Goal: Information Seeking & Learning: Check status

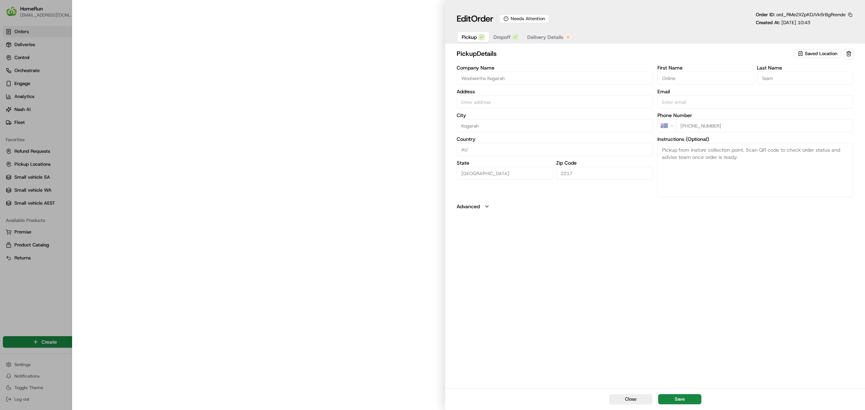
type input "[GEOGRAPHIC_DATA], [STREET_ADDRESS]"
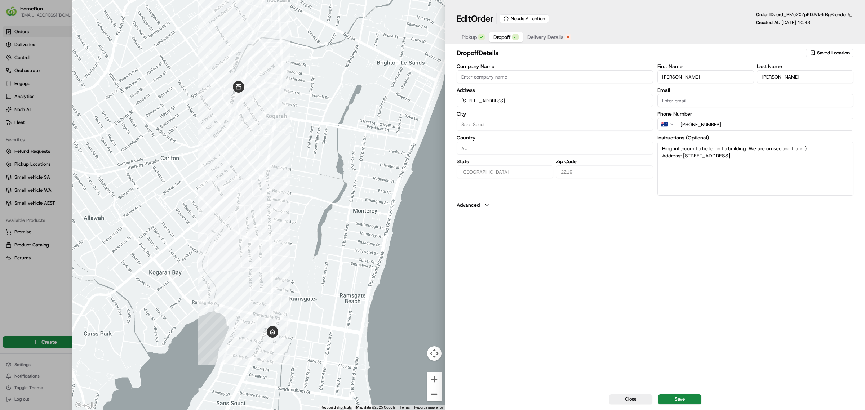
click at [502, 36] on span "Dropoff" at bounding box center [501, 37] width 17 height 7
click at [467, 36] on span "Pickup" at bounding box center [469, 37] width 15 height 7
click at [539, 35] on span "Delivery Details" at bounding box center [545, 37] width 36 height 7
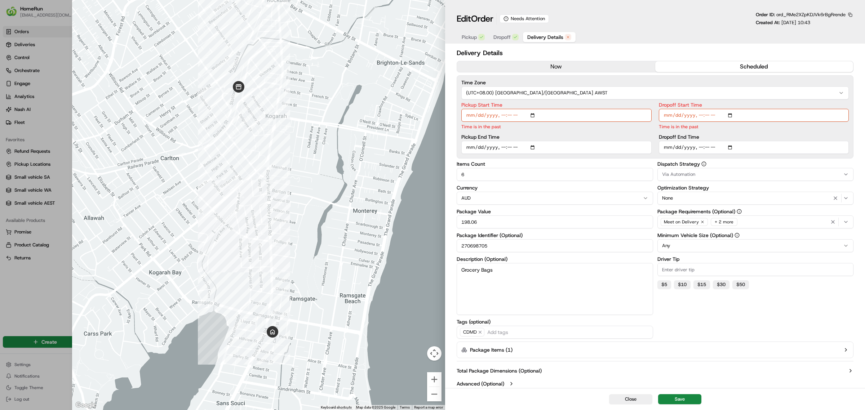
click at [552, 67] on button "now" at bounding box center [556, 66] width 198 height 11
click at [703, 65] on button "scheduled" at bounding box center [754, 66] width 198 height 11
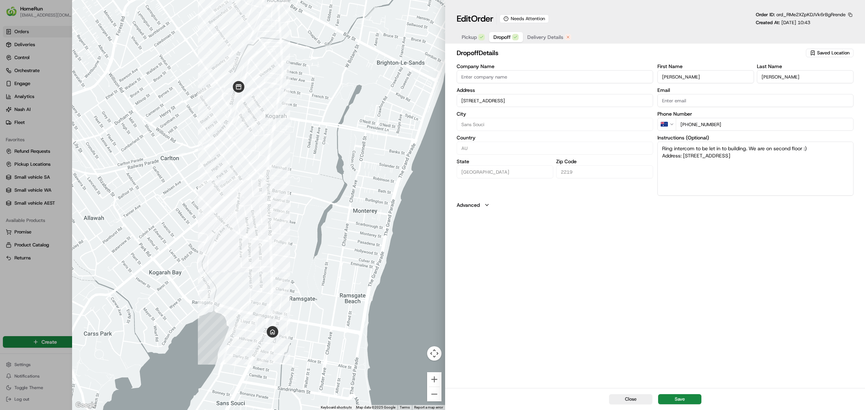
click at [504, 34] on span "Dropoff" at bounding box center [501, 37] width 17 height 7
click at [471, 37] on span "Pickup" at bounding box center [469, 37] width 15 height 7
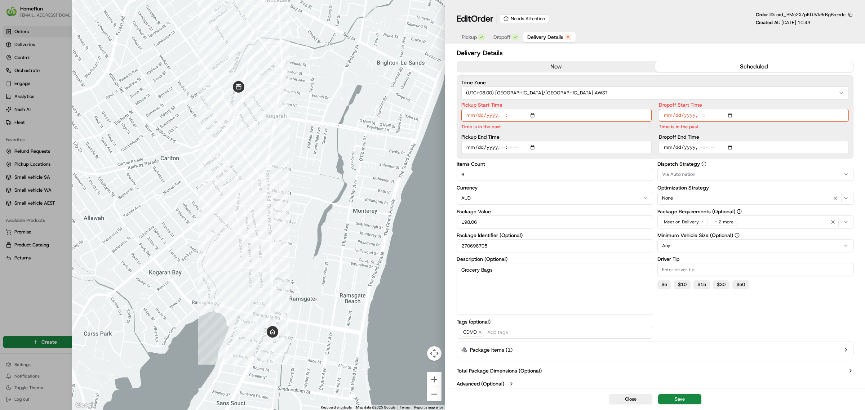
click at [548, 37] on span "Delivery Details" at bounding box center [545, 37] width 36 height 7
click at [552, 64] on button "now" at bounding box center [556, 66] width 198 height 11
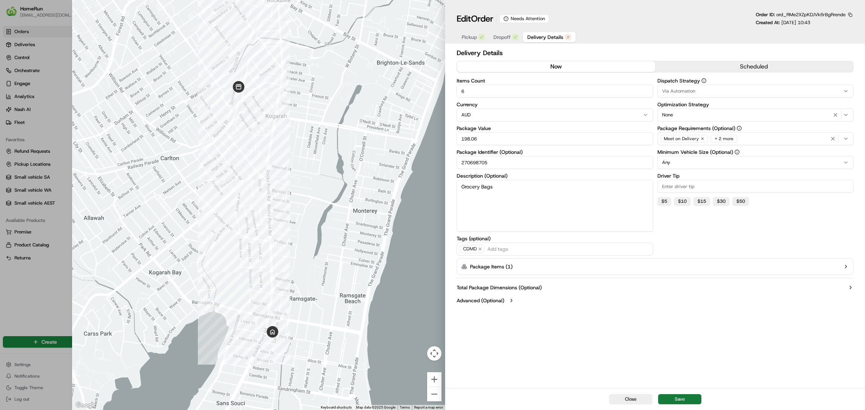
click at [680, 396] on button "Save" at bounding box center [679, 399] width 43 height 10
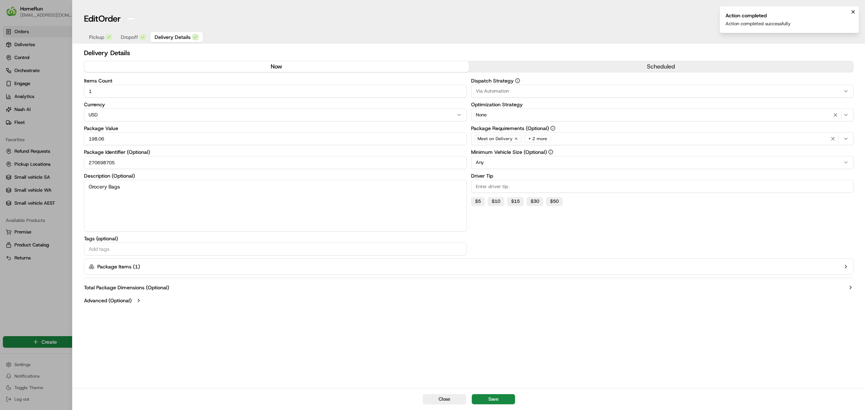
type input "1"
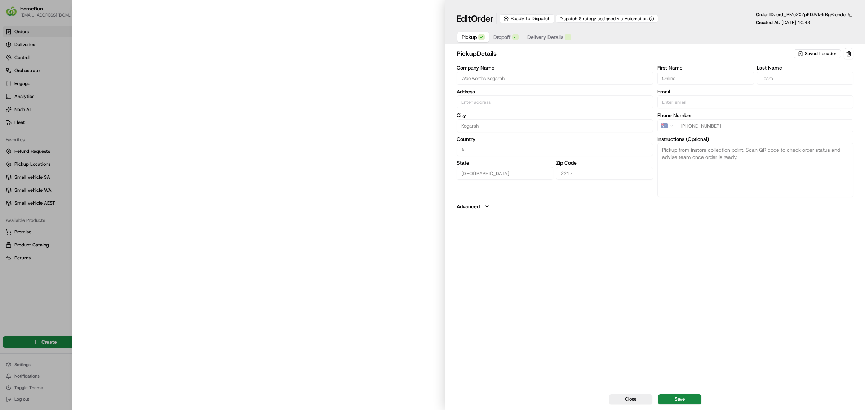
type input "[GEOGRAPHIC_DATA], [STREET_ADDRESS]"
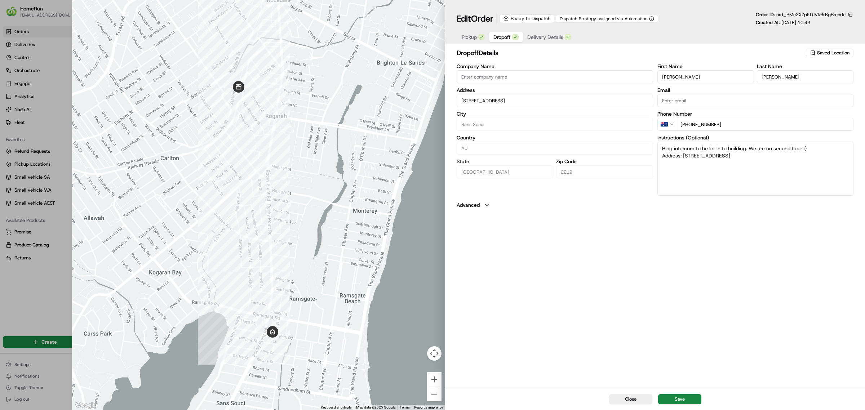
click at [503, 35] on span "Dropoff" at bounding box center [501, 37] width 17 height 7
click at [543, 36] on span "Delivery Details" at bounding box center [545, 37] width 36 height 7
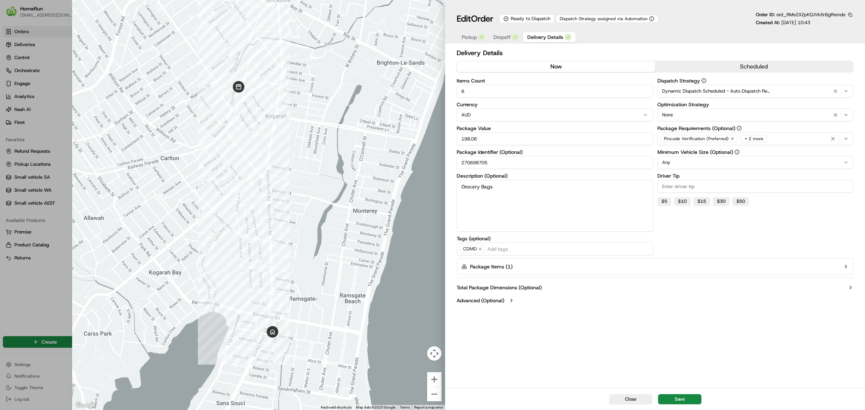
drag, startPoint x: 494, startPoint y: 164, endPoint x: 457, endPoint y: 165, distance: 37.5
click at [457, 165] on input "270698705" at bounding box center [555, 162] width 196 height 13
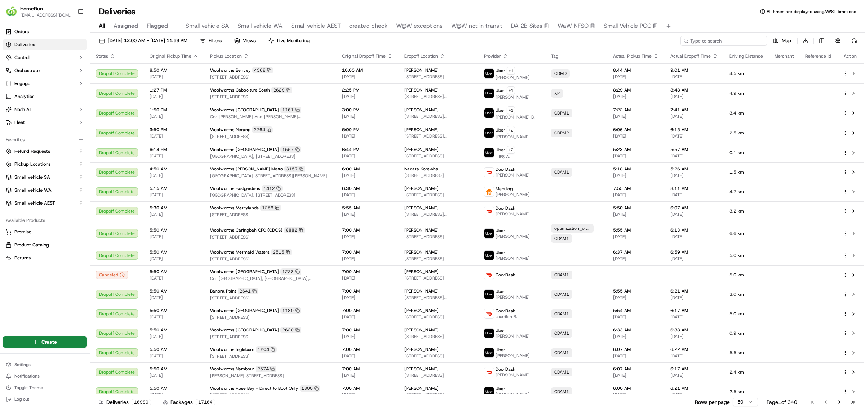
click at [714, 40] on input at bounding box center [723, 41] width 86 height 10
paste input "270698705"
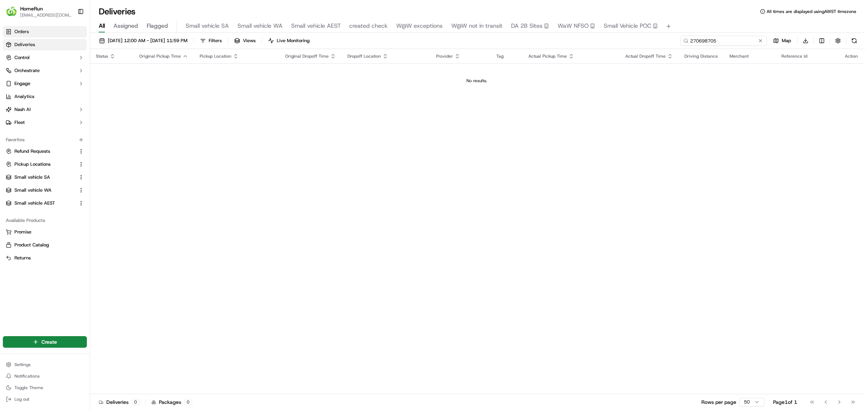
type input "270698705"
click at [22, 29] on span "Orders" at bounding box center [21, 31] width 14 height 6
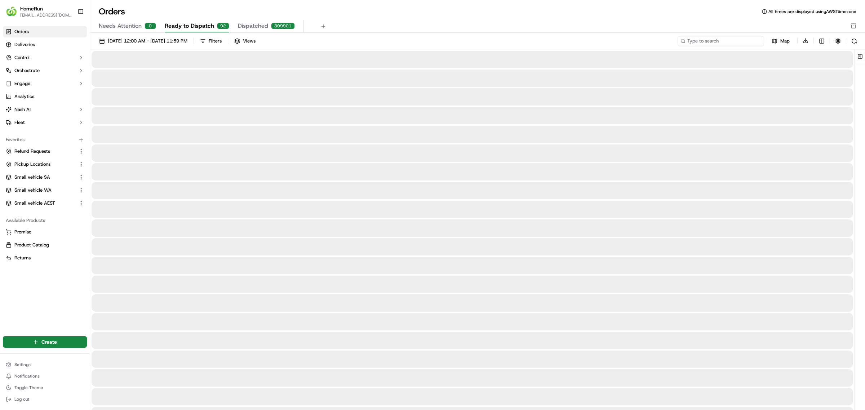
click at [708, 39] on input at bounding box center [720, 41] width 86 height 10
paste input "270698705"
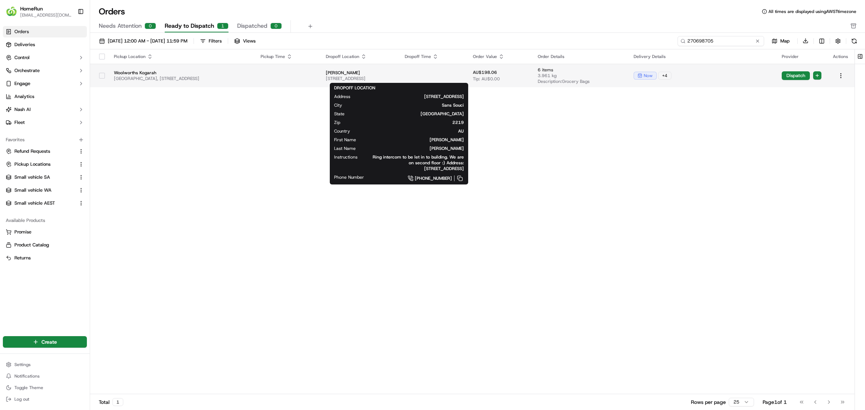
type input "270698705"
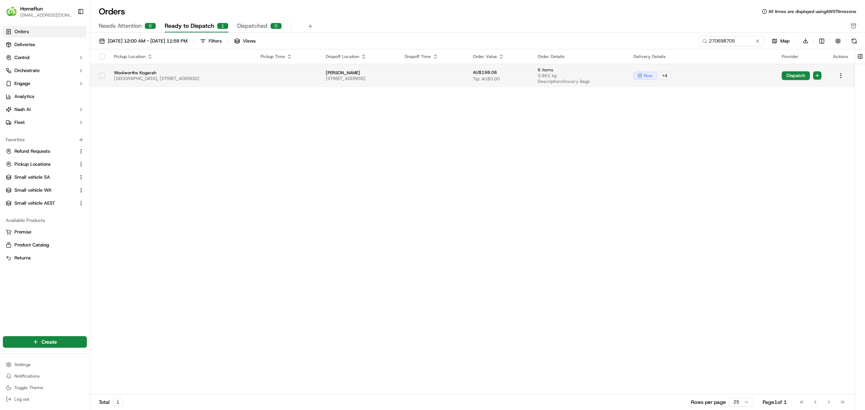
click at [360, 72] on span "Alex Miller" at bounding box center [359, 73] width 67 height 6
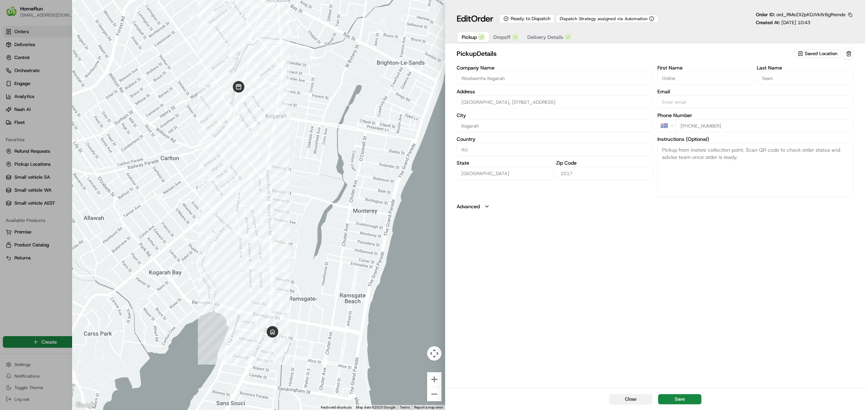
click at [633, 402] on button "Close" at bounding box center [630, 399] width 43 height 10
type input "+1"
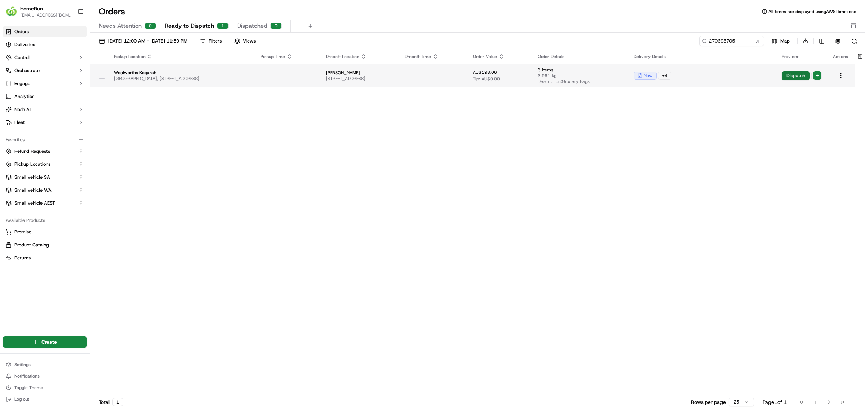
click at [793, 75] on button "Dispatch" at bounding box center [796, 75] width 28 height 9
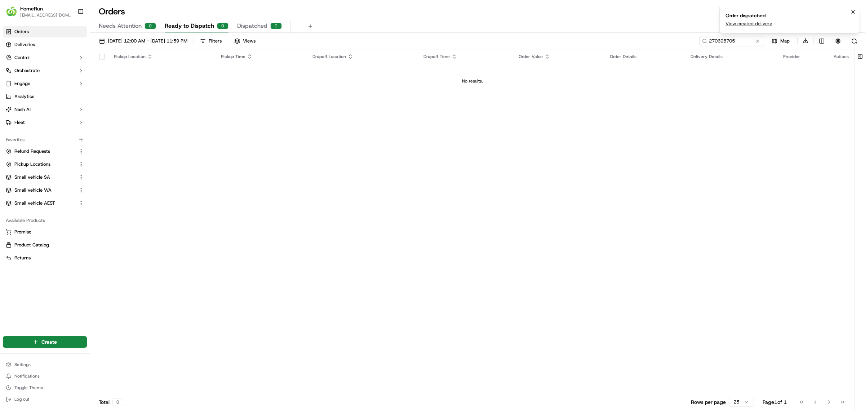
click at [750, 22] on link "View created delivery" at bounding box center [748, 24] width 47 height 6
click at [852, 9] on icon "Notifications (F8)" at bounding box center [853, 12] width 6 height 6
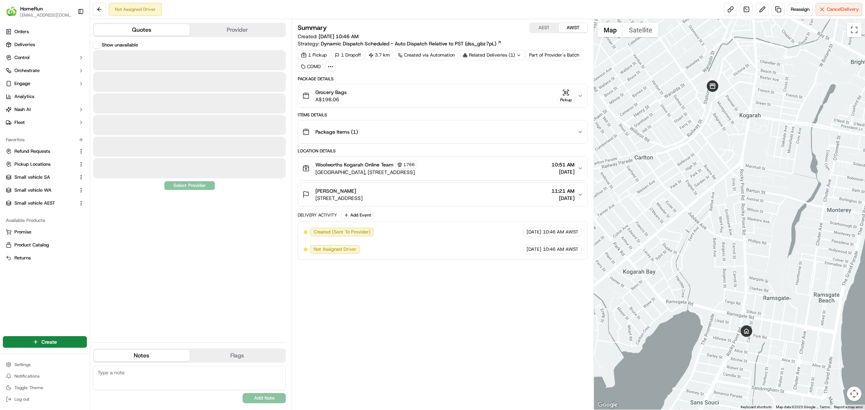
click at [136, 28] on button "Quotes" at bounding box center [142, 30] width 96 height 12
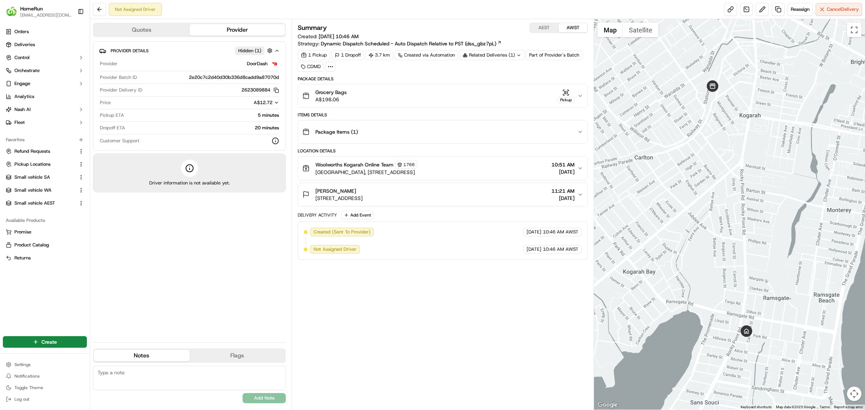
click at [232, 28] on button "Provider" at bounding box center [238, 30] width 96 height 12
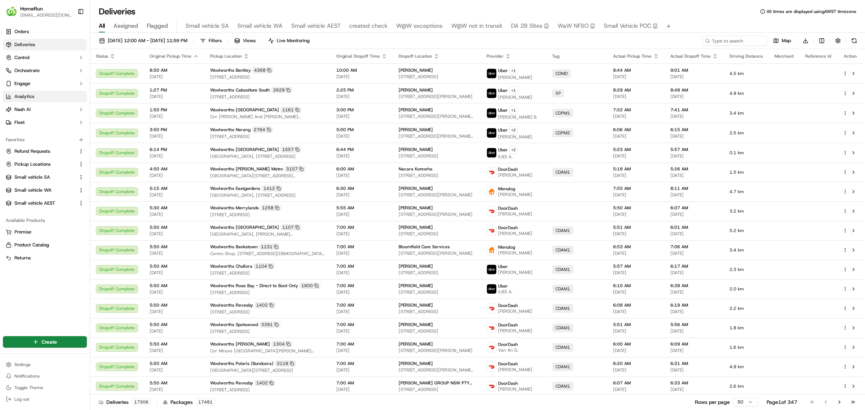
click at [25, 94] on span "Analytics" at bounding box center [24, 96] width 20 height 6
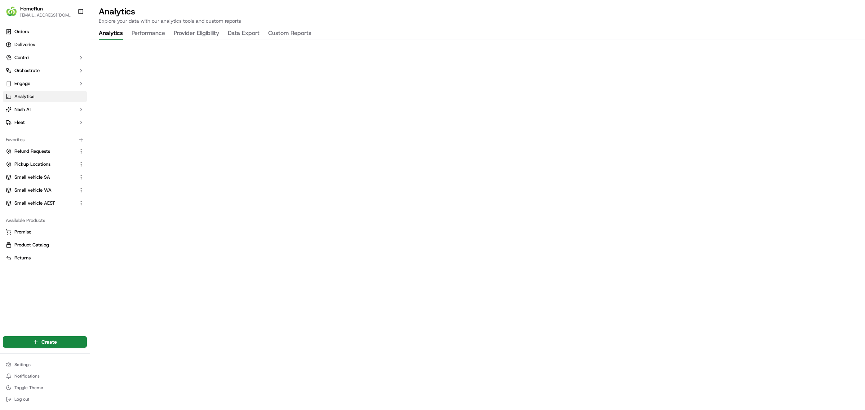
click at [283, 30] on button "Custom Reports" at bounding box center [289, 33] width 43 height 12
click at [109, 31] on button "Analytics" at bounding box center [111, 33] width 24 height 12
click at [244, 30] on button "Data Export" at bounding box center [244, 33] width 32 height 12
click at [110, 31] on button "Analytics" at bounding box center [111, 33] width 24 height 12
click at [150, 31] on button "Performance" at bounding box center [149, 33] width 34 height 12
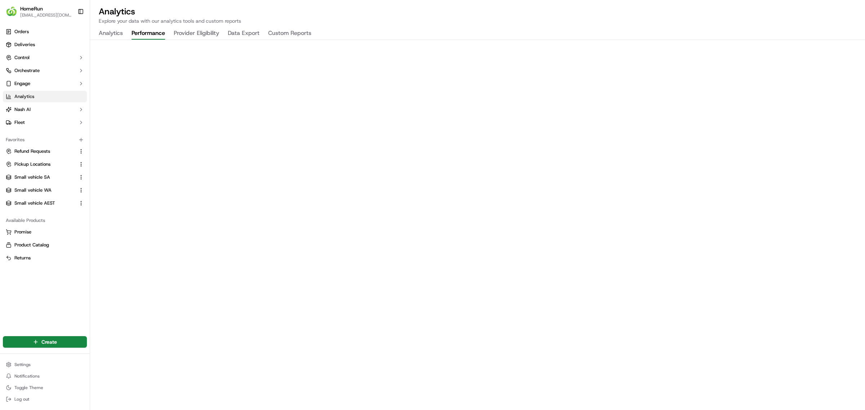
click at [196, 29] on button "Provider Eligibility" at bounding box center [196, 33] width 45 height 12
click at [244, 31] on button "Data Export" at bounding box center [244, 33] width 32 height 12
click at [291, 29] on button "Custom Reports" at bounding box center [289, 33] width 43 height 12
click at [244, 31] on button "Data Export" at bounding box center [244, 33] width 32 height 12
click at [26, 43] on span "Deliveries" at bounding box center [24, 44] width 21 height 6
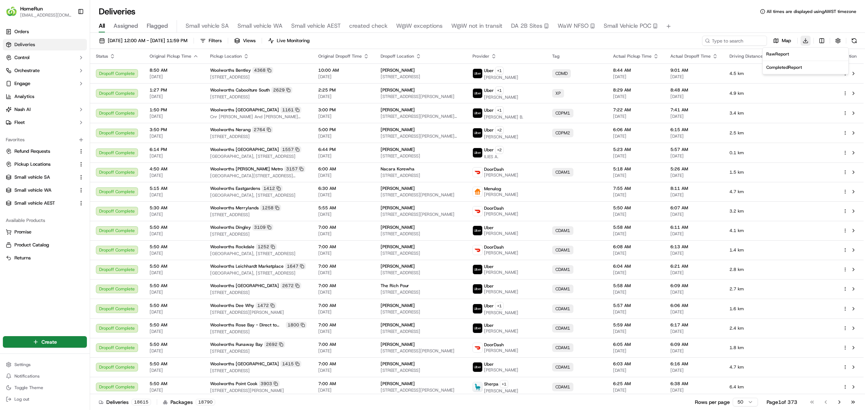
click at [805, 40] on html "HomeRun [EMAIL_ADDRESS][DOMAIN_NAME] Toggle Sidebar Orders Deliveries Control O…" at bounding box center [432, 205] width 865 height 410
click at [783, 66] on span "Completed Report" at bounding box center [784, 67] width 36 height 6
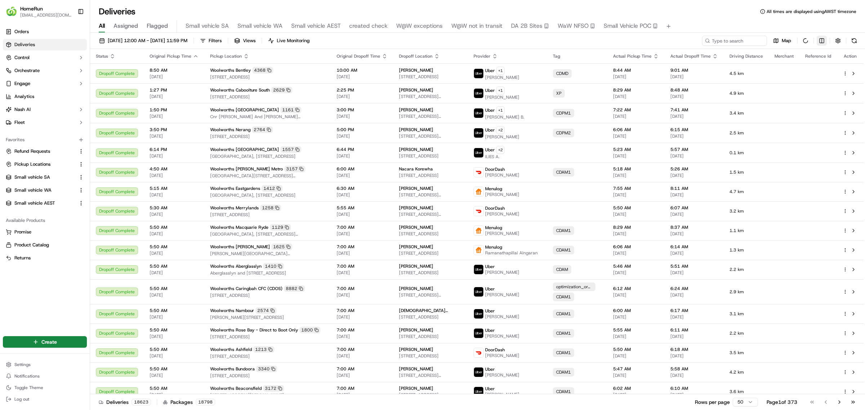
click at [822, 41] on html "HomeRun [EMAIL_ADDRESS][DOMAIN_NAME] Toggle Sidebar Orders Deliveries Control O…" at bounding box center [432, 205] width 865 height 410
click at [605, 41] on html "HomeRun [EMAIL_ADDRESS][DOMAIN_NAME] Toggle Sidebar Orders Deliveries Control O…" at bounding box center [432, 205] width 865 height 410
click at [222, 39] on span "Filters" at bounding box center [215, 40] width 13 height 6
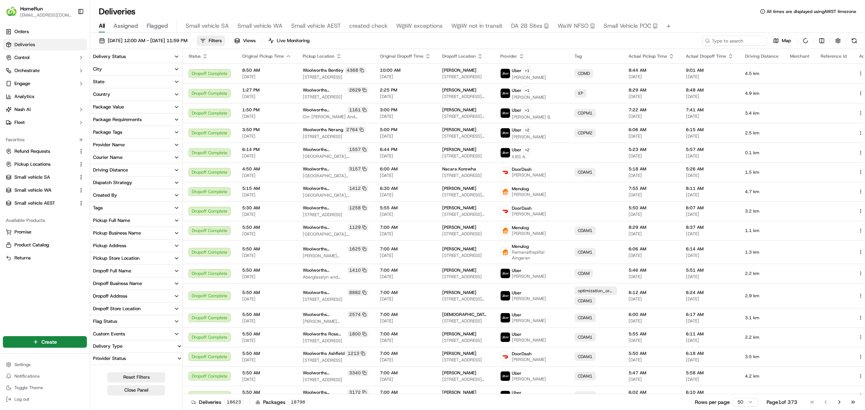
click at [117, 83] on button "State" at bounding box center [136, 82] width 92 height 12
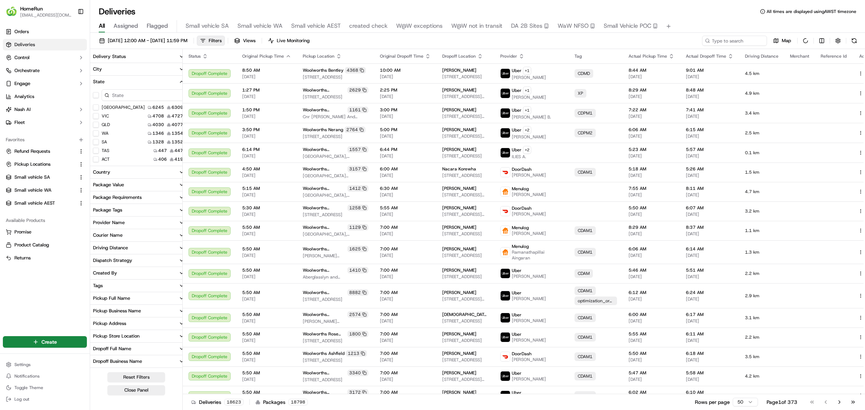
click at [96, 133] on button "WA" at bounding box center [96, 133] width 6 height 6
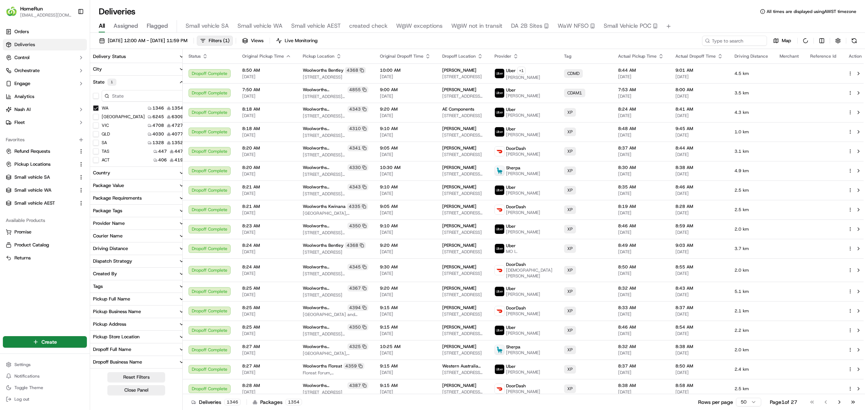
click at [602, 43] on div "[DATE] 12:00 AM - [DATE] 11:59 PM Filters ( 1 ) Views Live Monitoring Map Downl…" at bounding box center [477, 42] width 775 height 13
click at [824, 40] on html "HomeRun [EMAIL_ADDRESS][DOMAIN_NAME] Toggle Sidebar Orders Deliveries Control O…" at bounding box center [432, 205] width 865 height 410
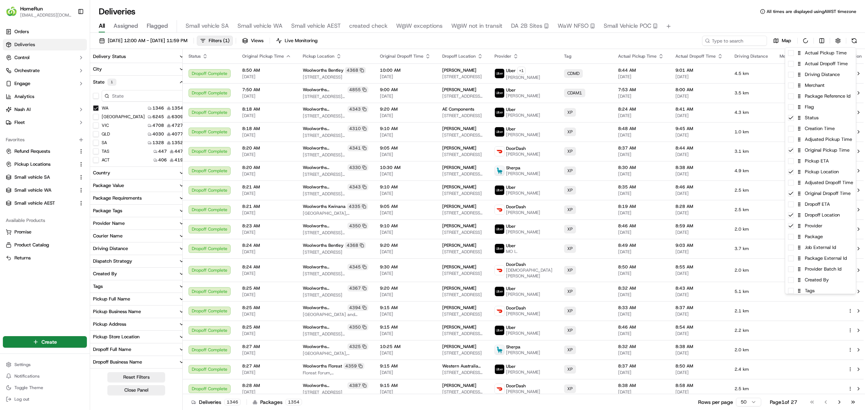
click at [762, 23] on html "HomeRun [EMAIL_ADDRESS][DOMAIN_NAME] Toggle Sidebar Orders Deliveries Control O…" at bounding box center [432, 205] width 865 height 410
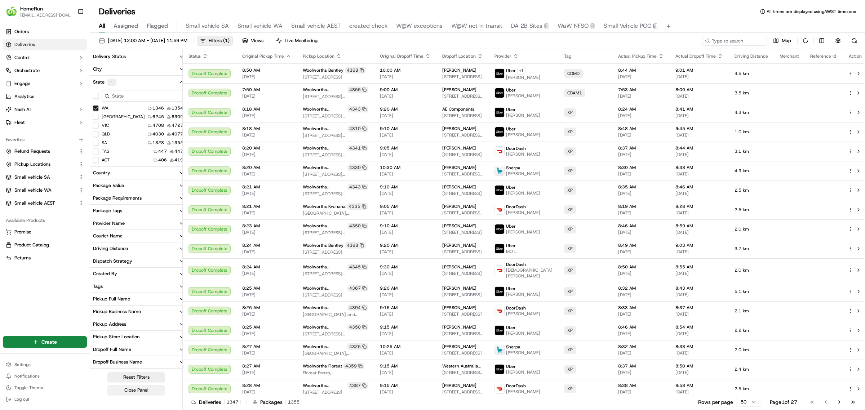
click at [129, 391] on button "Close Panel" at bounding box center [136, 390] width 58 height 10
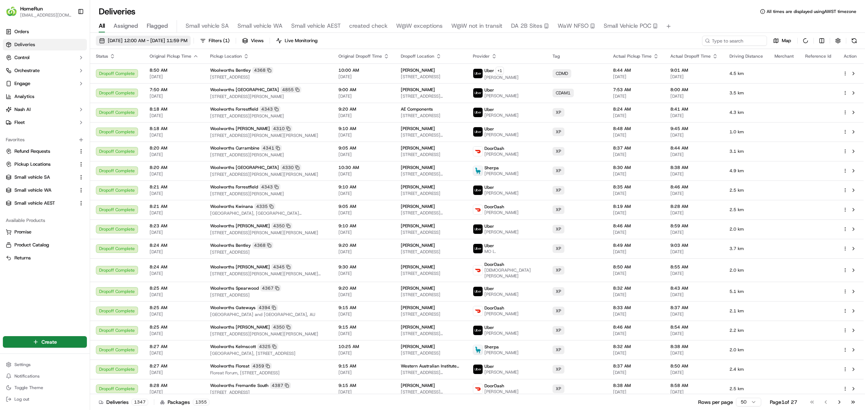
click at [172, 39] on span "[DATE] 12:00 AM - [DATE] 11:59 PM" at bounding box center [148, 40] width 80 height 6
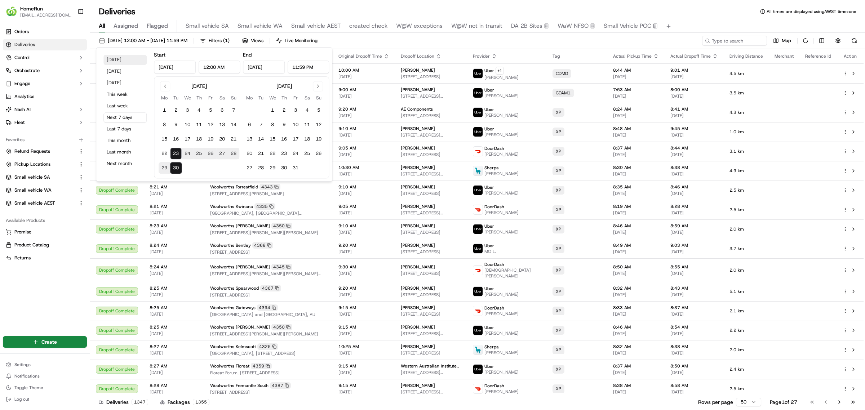
click at [111, 56] on button "[DATE]" at bounding box center [124, 60] width 43 height 10
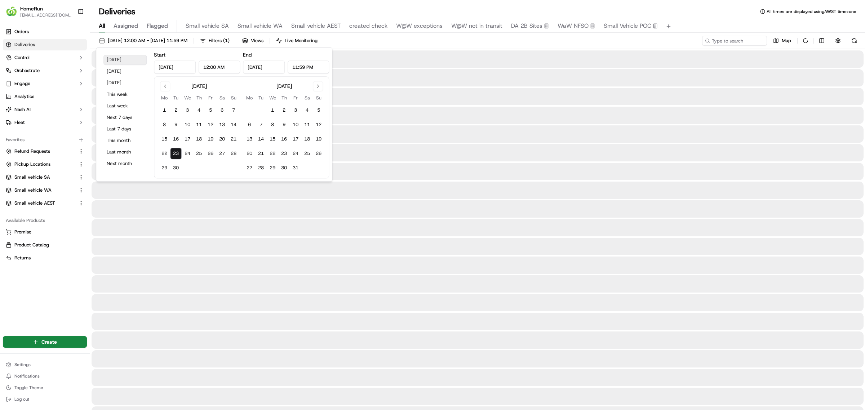
type input "[DATE]"
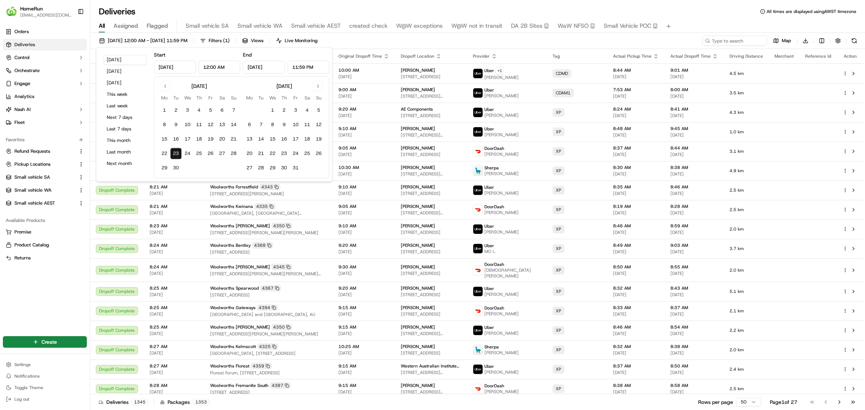
click at [567, 40] on div "[DATE] 12:00 AM - [DATE] 11:59 PM Filters ( 1 ) Views Live Monitoring Map Downl…" at bounding box center [477, 42] width 775 height 13
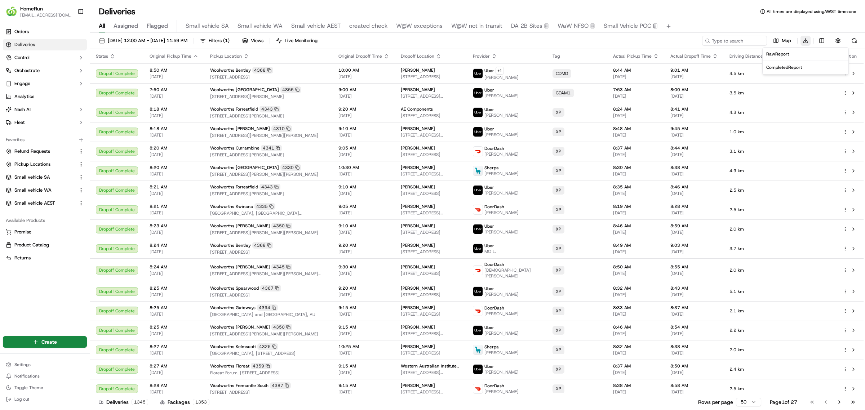
click at [806, 40] on html "HomeRun [EMAIL_ADDRESS][DOMAIN_NAME] Toggle Sidebar Orders Deliveries Control O…" at bounding box center [432, 205] width 865 height 410
click at [789, 66] on span "Completed Report" at bounding box center [784, 67] width 36 height 6
click at [804, 41] on html "HomeRun [EMAIL_ADDRESS][DOMAIN_NAME] Toggle Sidebar Orders Deliveries Control O…" at bounding box center [432, 205] width 865 height 410
click at [781, 52] on span "Raw Report" at bounding box center [777, 54] width 23 height 6
click at [23, 95] on span "Analytics" at bounding box center [24, 96] width 20 height 6
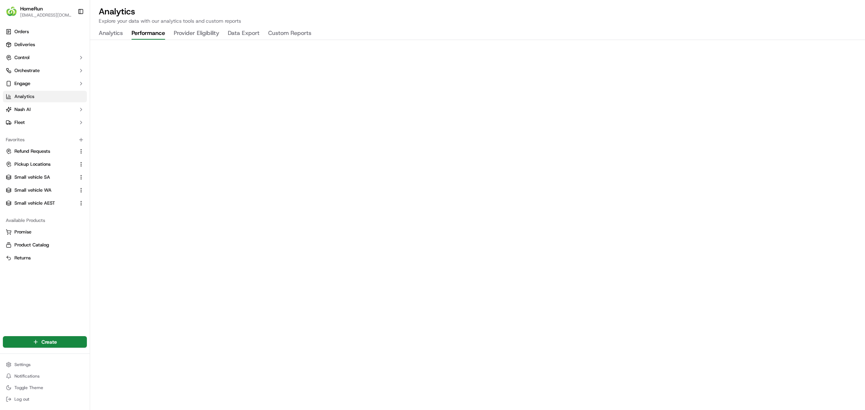
click at [145, 30] on button "Performance" at bounding box center [149, 33] width 34 height 12
click at [198, 29] on button "Provider Eligibility" at bounding box center [196, 33] width 45 height 12
click at [251, 32] on button "Data Export" at bounding box center [244, 33] width 32 height 12
